Goal: Task Accomplishment & Management: Manage account settings

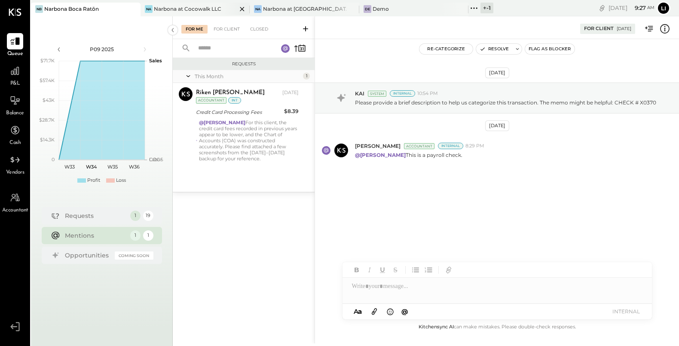
click at [171, 9] on div "Narbona at Cocowalk LLC" at bounding box center [187, 8] width 67 height 7
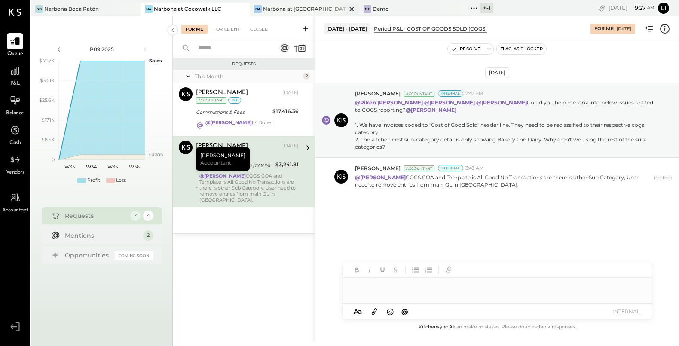
click at [277, 8] on div "Narbona at [GEOGRAPHIC_DATA] LLC" at bounding box center [304, 8] width 83 height 7
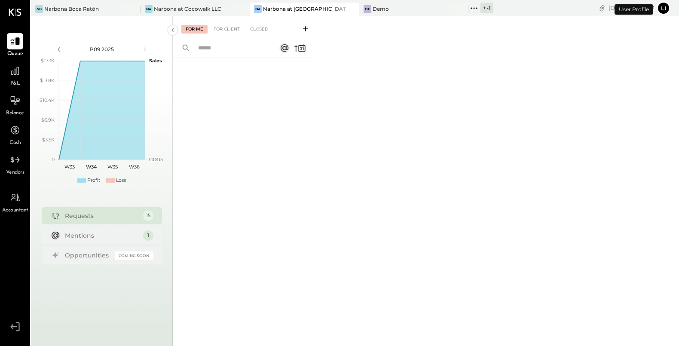
click at [218, 210] on div at bounding box center [244, 191] width 142 height 266
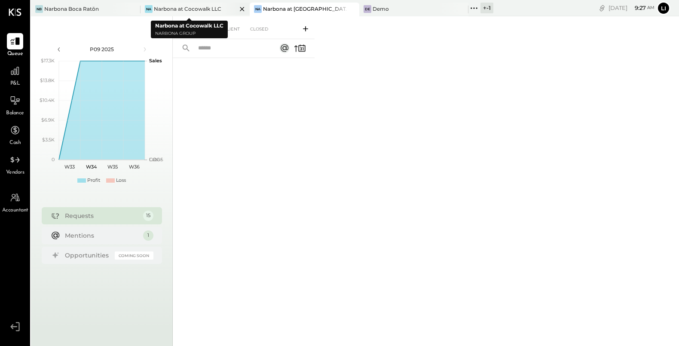
click at [193, 12] on div "Narbona at Cocowalk LLC" at bounding box center [187, 8] width 67 height 7
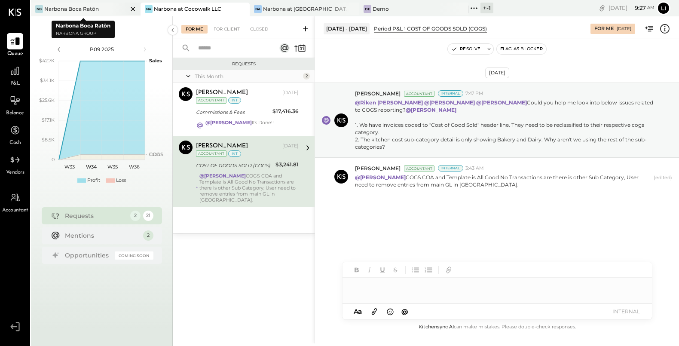
click at [87, 9] on div "Narbona Boca Ratōn" at bounding box center [71, 8] width 55 height 7
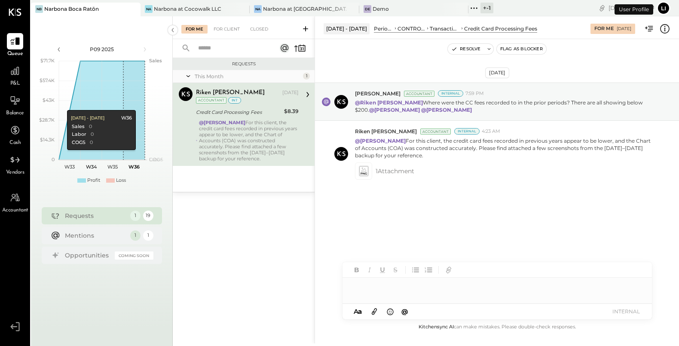
click at [255, 238] on div "Requests This Month 1 Riken [PERSON_NAME] Accountant [PERSON_NAME] [DATE] Accou…" at bounding box center [244, 191] width 142 height 266
click at [188, 76] on icon at bounding box center [188, 76] width 4 height 2
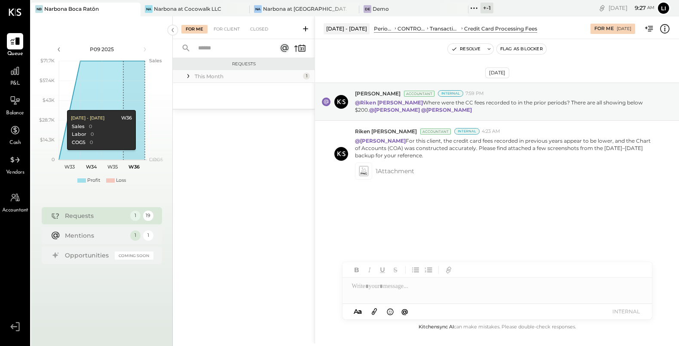
click at [188, 76] on icon at bounding box center [188, 76] width 9 height 9
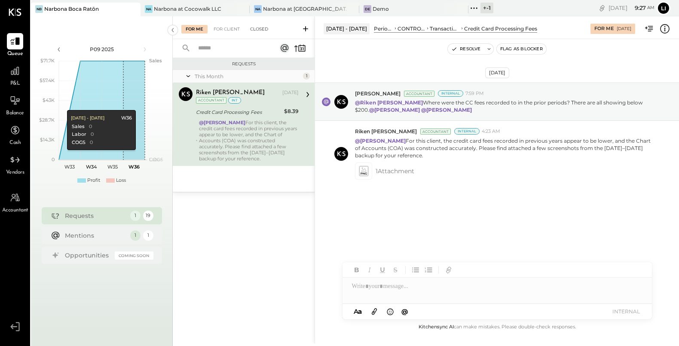
click at [259, 31] on div "Closed" at bounding box center [259, 29] width 27 height 9
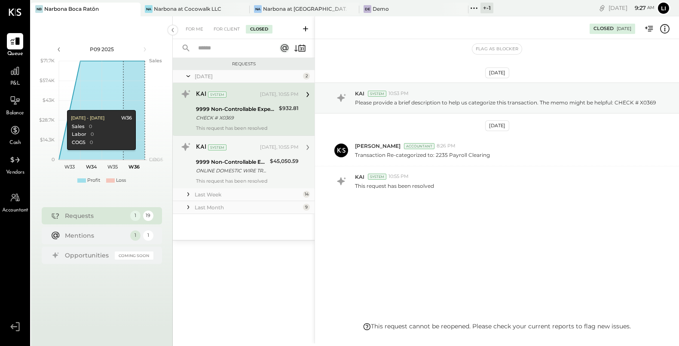
click at [230, 170] on div "ONLINE DOMESTIC WIRE TRANSFER VIA: POPULAR BANK/XXXXX8811 A/C: ABA/XXXXX2605 OR…" at bounding box center [231, 170] width 71 height 9
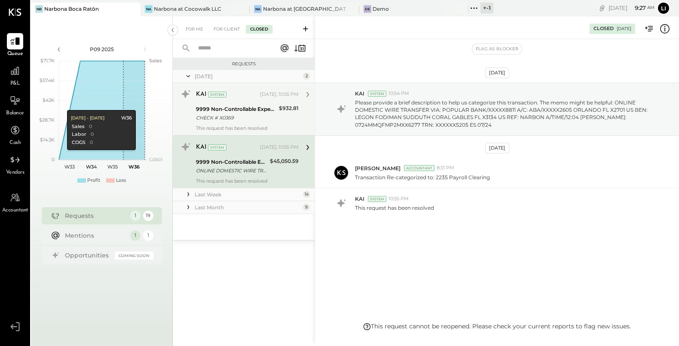
click at [235, 109] on div "9999 Non-Controllable Expenses:Other Income and Expenses:To Be Classified P&L" at bounding box center [236, 109] width 80 height 9
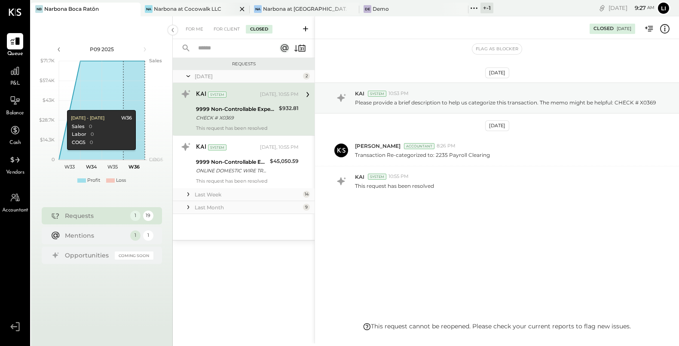
click at [164, 10] on div "Narbona at Cocowalk LLC" at bounding box center [187, 8] width 67 height 7
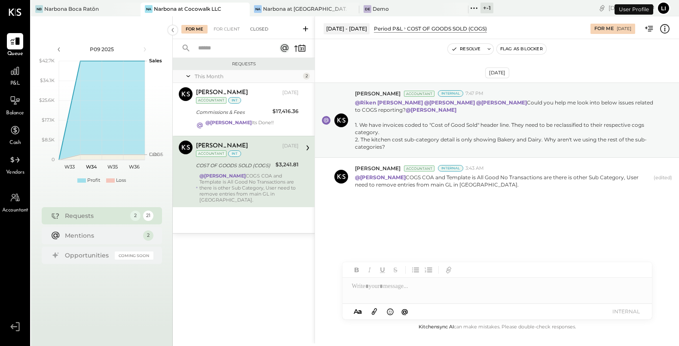
click at [266, 31] on div "Closed" at bounding box center [259, 29] width 27 height 9
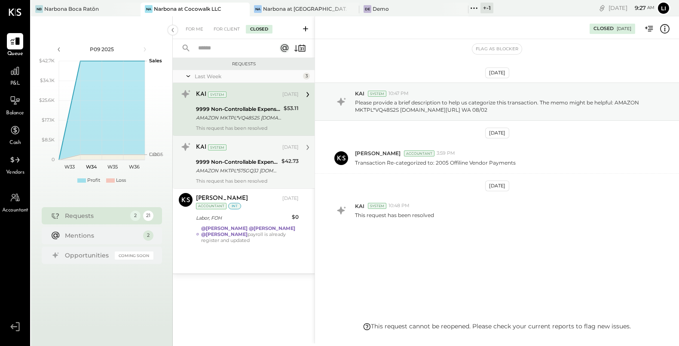
click at [238, 161] on div "9999 Non-Controllable Expenses:Other Income and Expenses:To Be Classified P&L" at bounding box center [237, 162] width 83 height 9
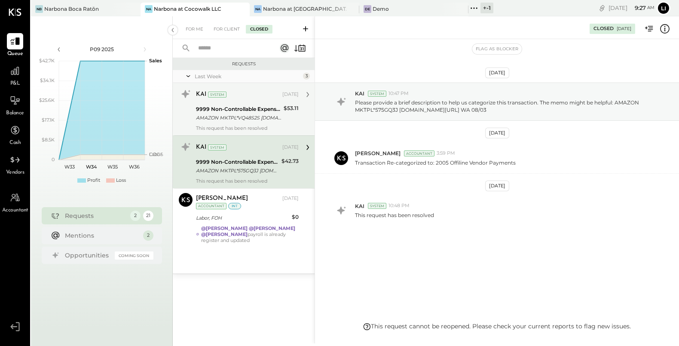
click at [232, 110] on div "9999 Non-Controllable Expenses:Other Income and Expenses:To Be Classified P&L" at bounding box center [238, 109] width 85 height 9
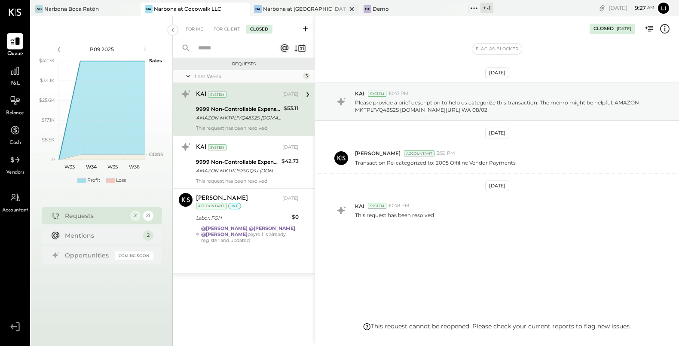
click at [274, 12] on div "Narbona at [GEOGRAPHIC_DATA] LLC" at bounding box center [304, 8] width 83 height 7
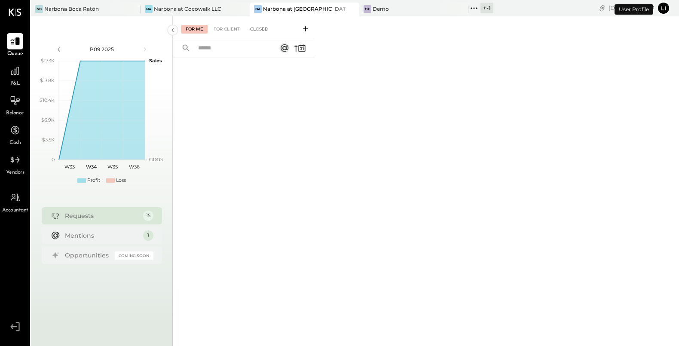
click at [259, 31] on div "Closed" at bounding box center [259, 29] width 27 height 9
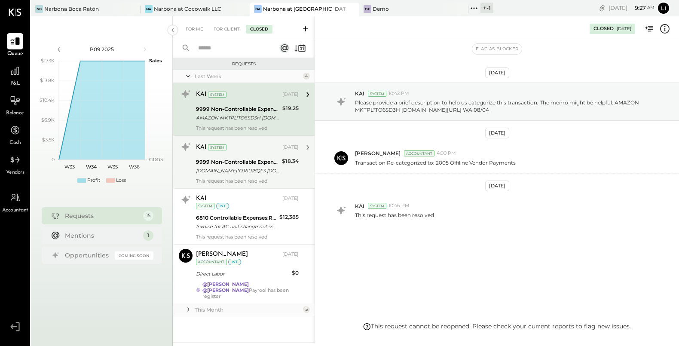
click at [235, 158] on div "9999 Non-Controllable Expenses:Other Income and Expenses:To Be Classified P&L" at bounding box center [237, 162] width 83 height 9
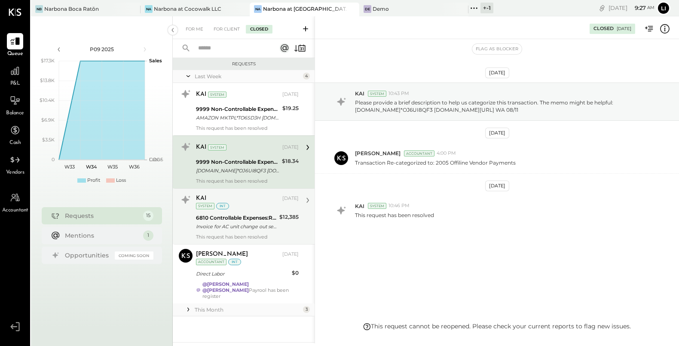
click at [234, 224] on div "Invoice for AC unit change out service with 50% discount applied" at bounding box center [236, 226] width 81 height 9
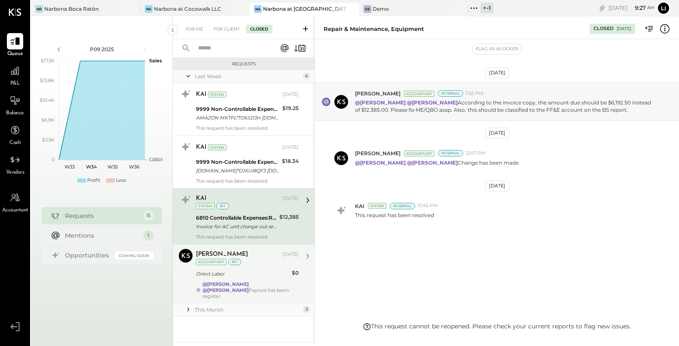
click at [224, 278] on div "[PERSON_NAME] [DATE] Accountant int Direct Labor $0 @[PERSON_NAME] @[PERSON_NAM…" at bounding box center [247, 274] width 103 height 50
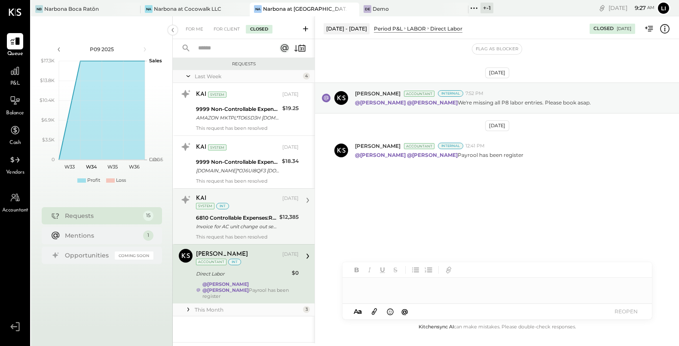
click at [228, 219] on div "6810 Controllable Expenses:Repairs & Maintenance:Repair & Maintenance, Equipment" at bounding box center [236, 218] width 81 height 9
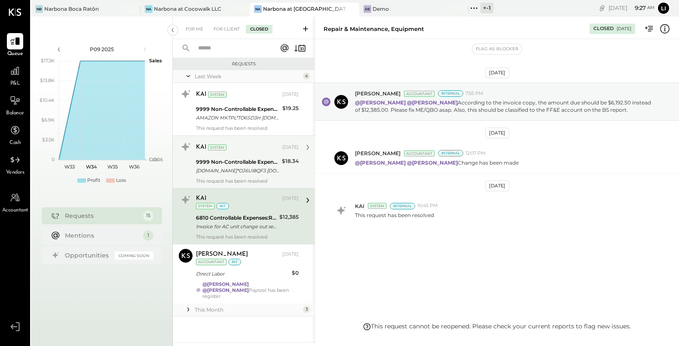
click at [230, 173] on div "[DOMAIN_NAME]*OJ6UI8QF3 [DOMAIN_NAME][URL] WA 08/11" at bounding box center [237, 170] width 83 height 9
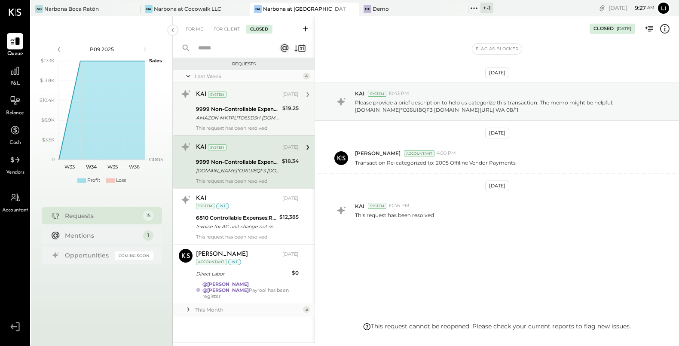
click at [227, 112] on div "9999 Non-Controllable Expenses:Other Income and Expenses:To Be Classified P&L" at bounding box center [238, 109] width 84 height 9
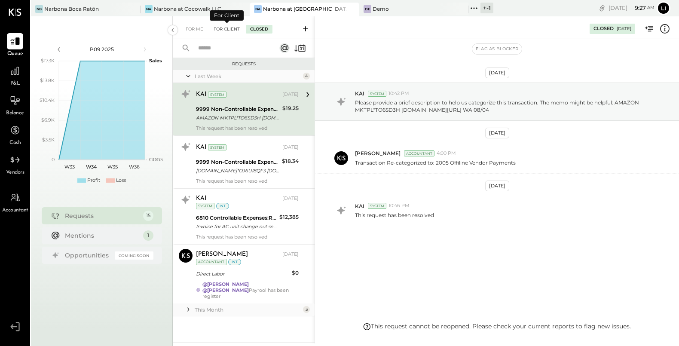
click at [225, 29] on div "For Client" at bounding box center [226, 29] width 35 height 9
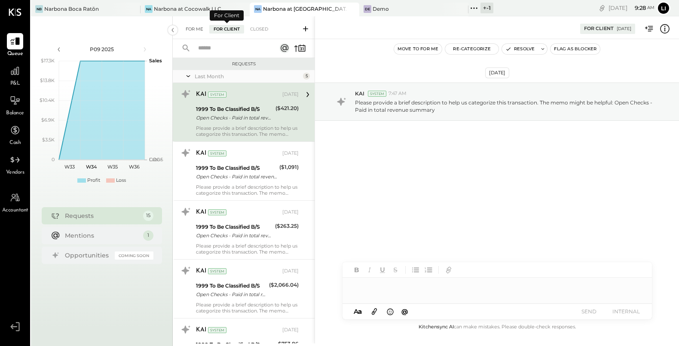
click at [189, 30] on div "For Me" at bounding box center [194, 29] width 26 height 9
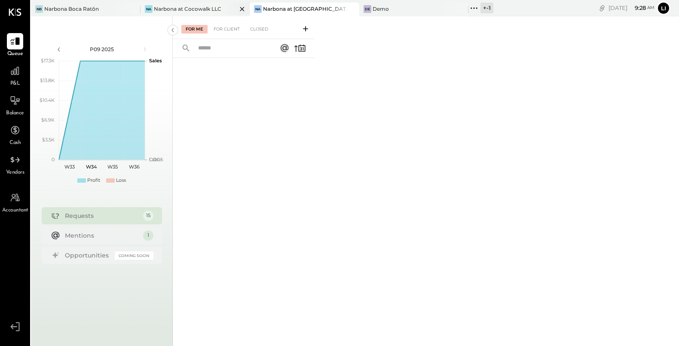
click at [208, 12] on div "Narbona at Cocowalk LLC" at bounding box center [187, 8] width 67 height 7
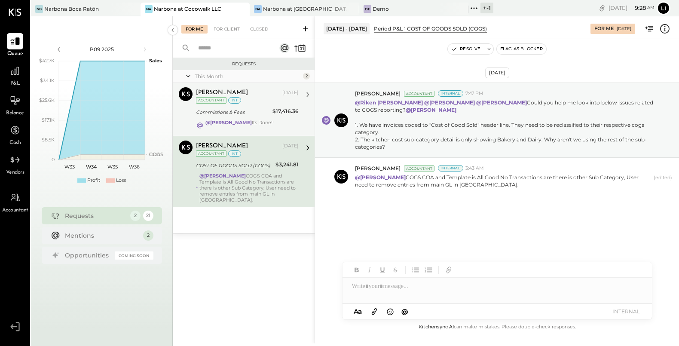
click at [254, 118] on div "[PERSON_NAME][DEMOGRAPHIC_DATA] [DATE] Accountant int Commissions & Fees $17,41…" at bounding box center [247, 109] width 103 height 44
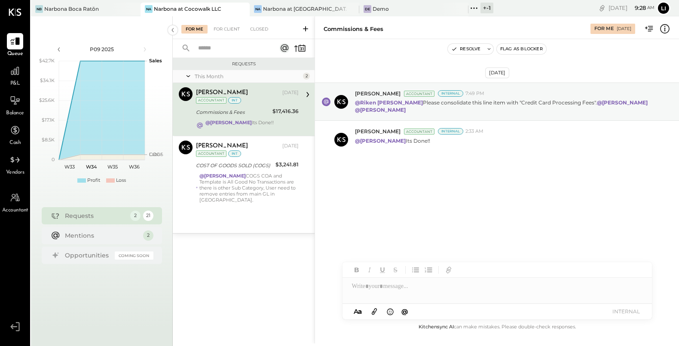
click at [255, 293] on div "Requests This Month 2 [PERSON_NAME] Accountant [PERSON_NAME][DEMOGRAPHIC_DATA] …" at bounding box center [244, 191] width 142 height 266
click at [291, 11] on div "Narbona at [GEOGRAPHIC_DATA] LLC" at bounding box center [304, 8] width 83 height 7
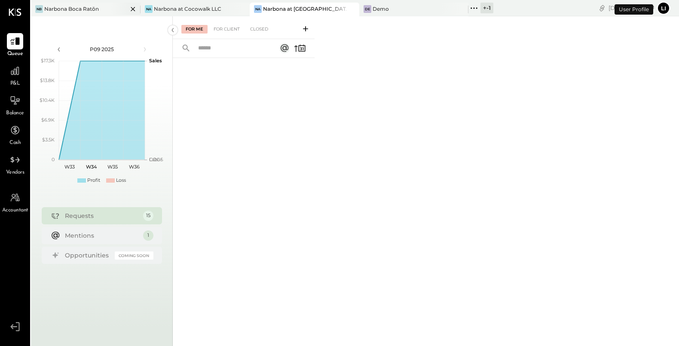
click at [89, 9] on div "Narbona Boca Ratōn" at bounding box center [71, 8] width 55 height 7
